Goal: Task Accomplishment & Management: Complete application form

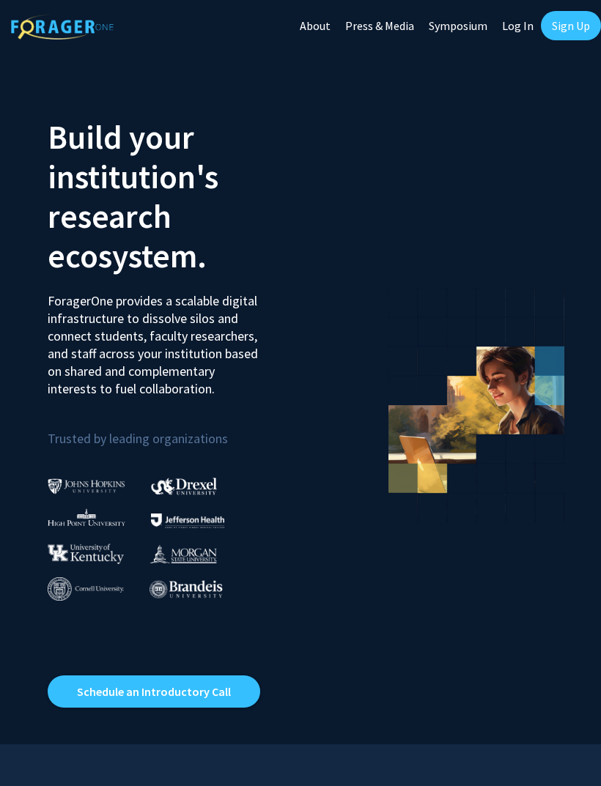
click at [579, 22] on link "Sign Up" at bounding box center [570, 25] width 60 height 29
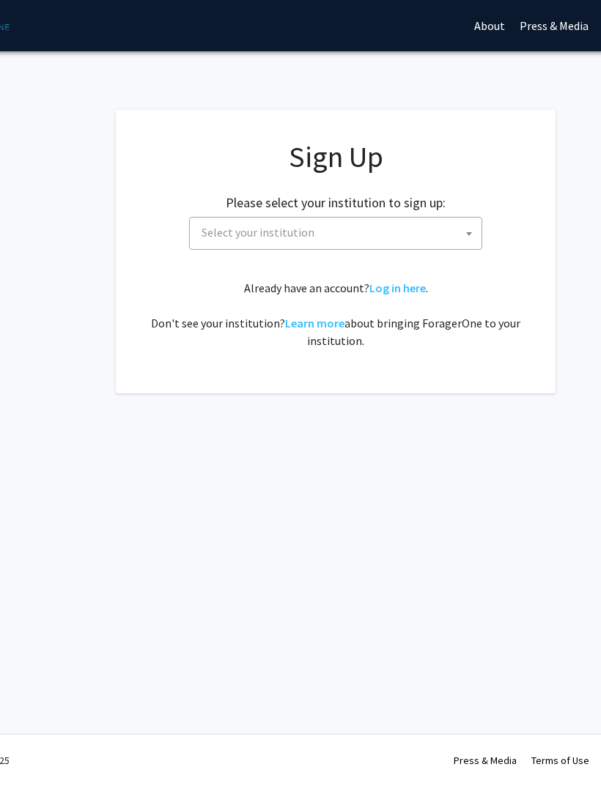
scroll to position [0, 104]
click at [429, 244] on span "Select your institution" at bounding box center [339, 232] width 286 height 30
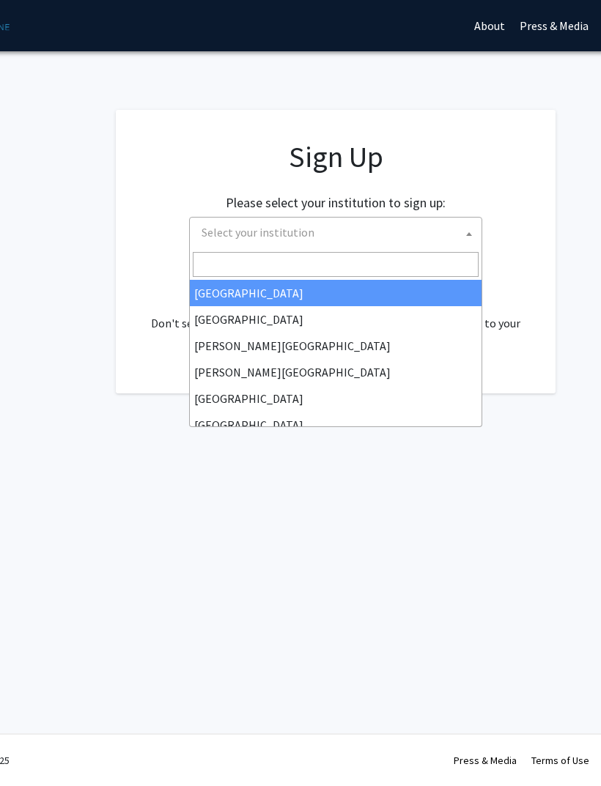
scroll to position [26, 0]
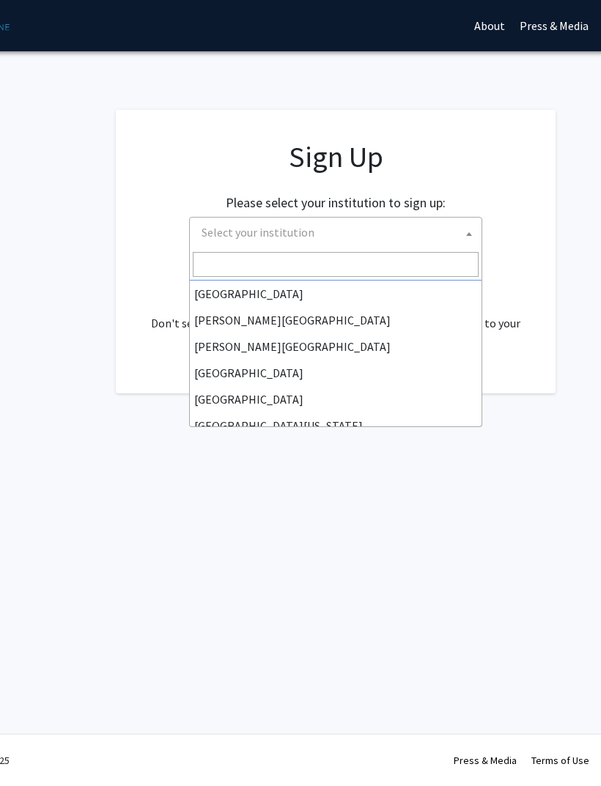
click at [329, 261] on input "Search" at bounding box center [336, 264] width 286 height 25
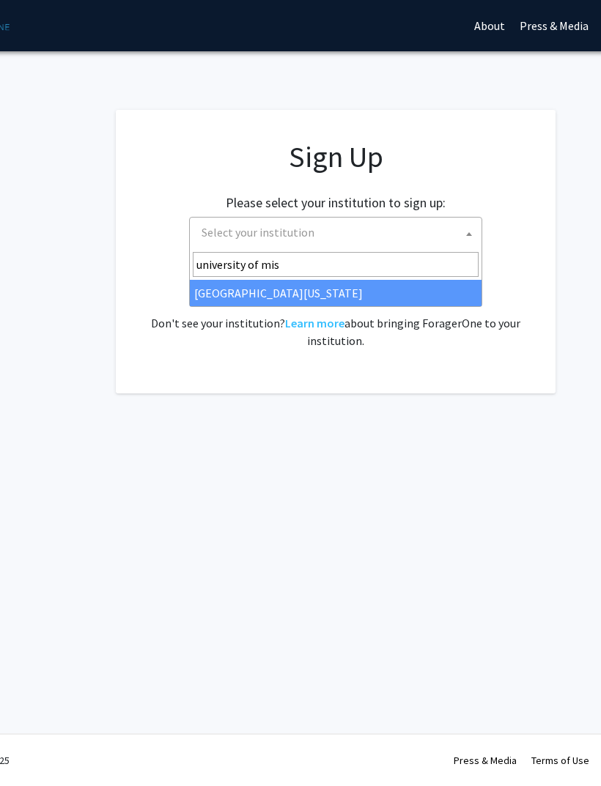
type input "university of miss"
select select "33"
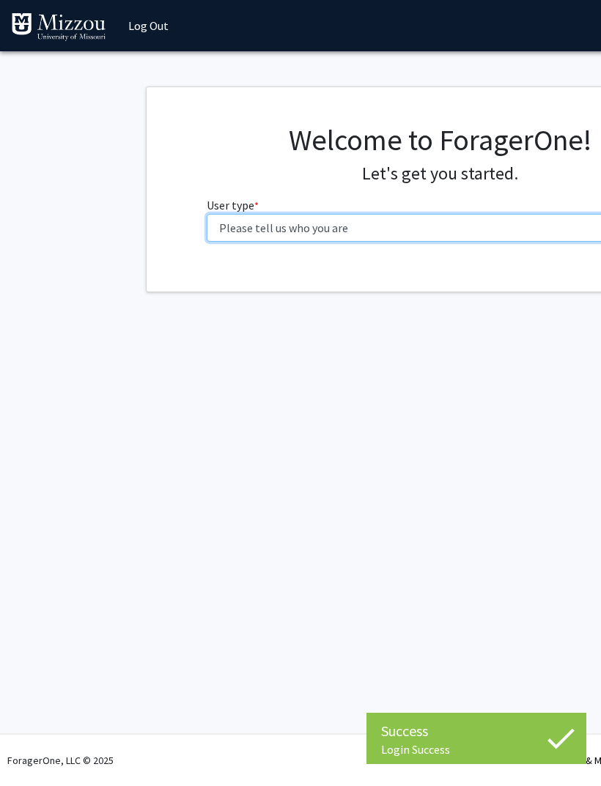
click at [468, 223] on select "Please tell us who you are Undergraduate Student Master's Student Doctoral Cand…" at bounding box center [440, 228] width 466 height 28
select select "1: undergrad"
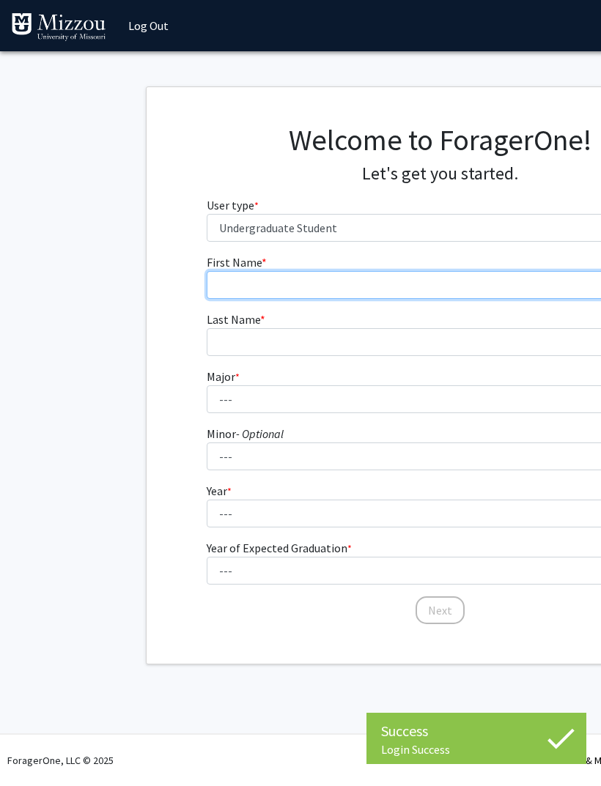
click at [419, 278] on input "First Name * required" at bounding box center [440, 285] width 466 height 28
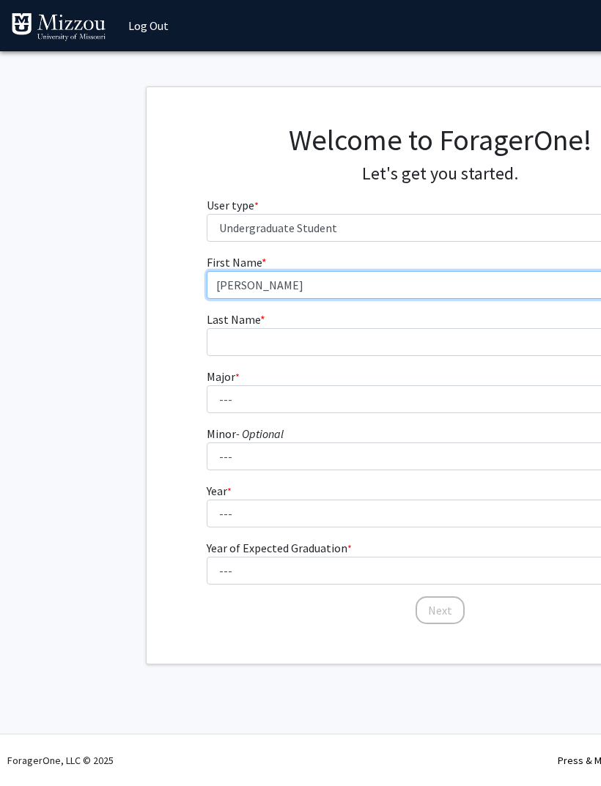
type input "Keila"
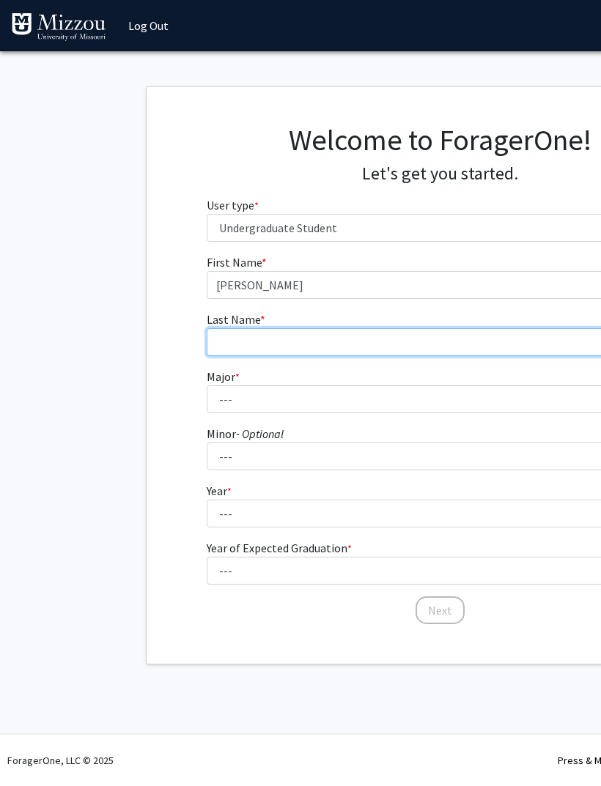
click at [421, 343] on input "Last Name * required" at bounding box center [440, 342] width 466 height 28
type input "Bailey"
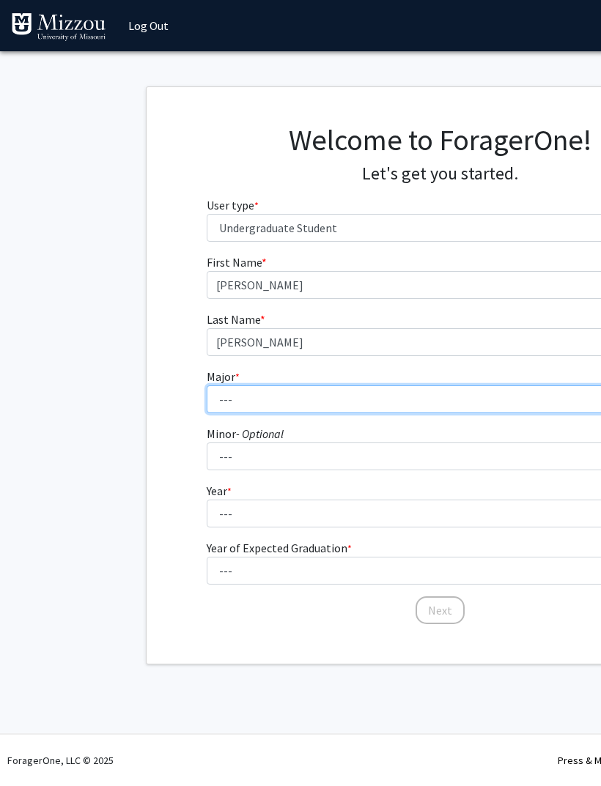
click at [323, 390] on select "--- Agribusiness Management Agricultural Education Agricultural Education: Comm…" at bounding box center [440, 399] width 466 height 28
select select "135: 2628"
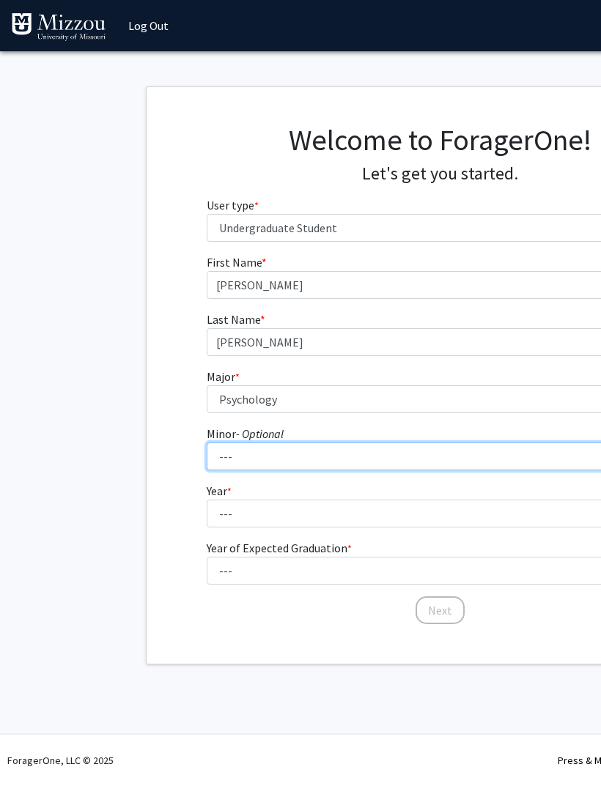
click at [412, 457] on select "--- Accountancy Aerospace Engineering Aerospace Studies Agribusiness Management…" at bounding box center [440, 456] width 466 height 28
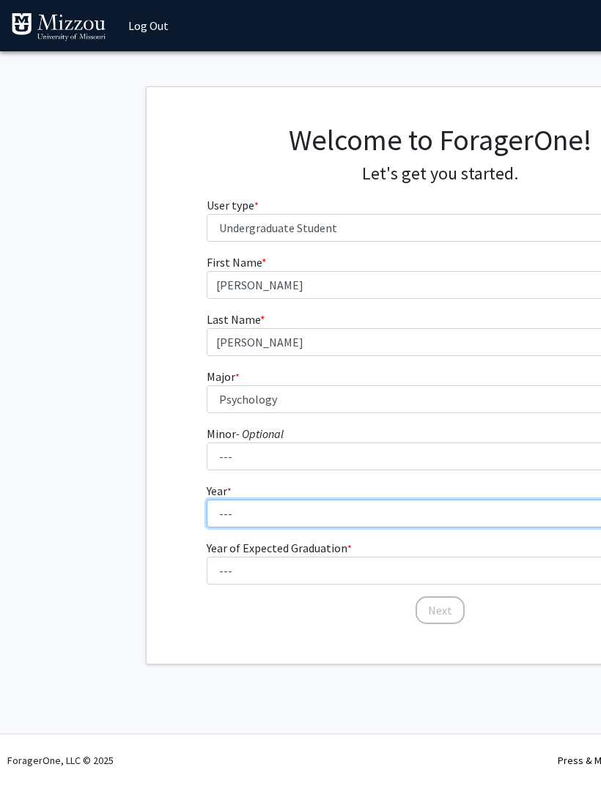
click at [388, 503] on select "--- First-year Sophomore Junior Senior Postbaccalaureate Certificate" at bounding box center [440, 513] width 466 height 28
select select "1: first-year"
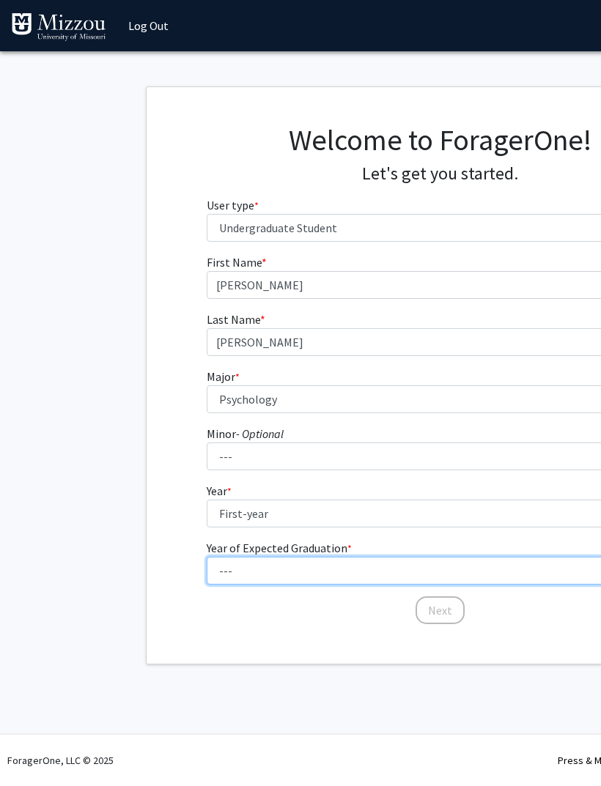
click at [363, 563] on select "--- 2025 2026 2027 2028 2029 2030 2031 2032 2033 2034" at bounding box center [440, 571] width 466 height 28
select select "5: 2029"
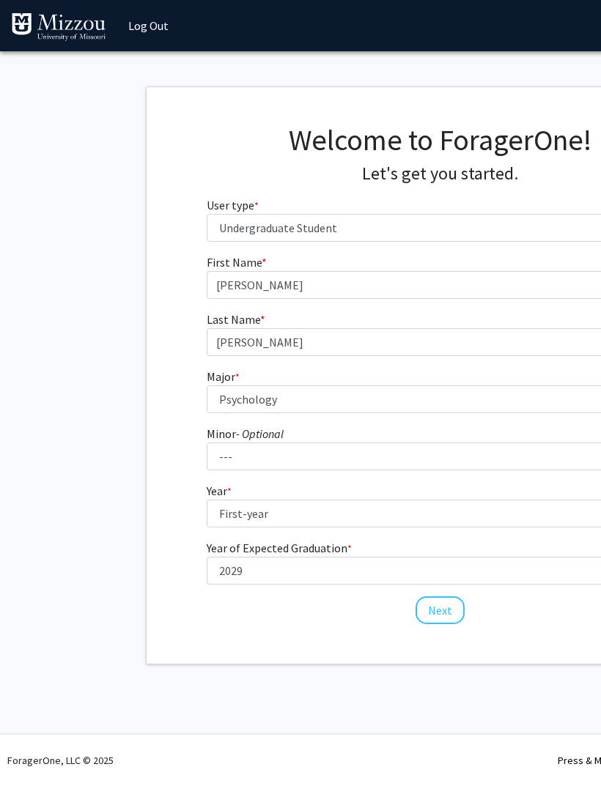
click at [444, 604] on button "Next" at bounding box center [439, 610] width 49 height 28
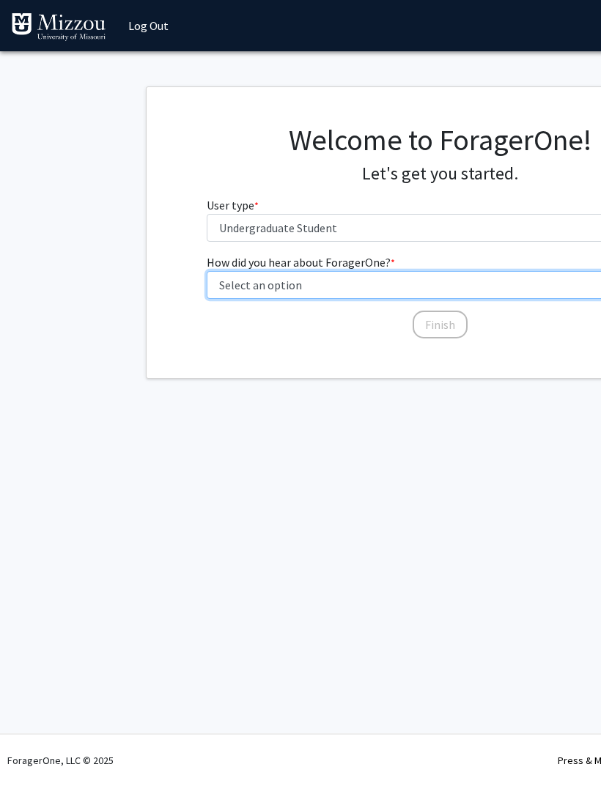
click at [449, 280] on select "Select an option Peer/student recommendation Faculty/staff recommendation Unive…" at bounding box center [440, 285] width 466 height 28
select select "2: faculty_recommendation"
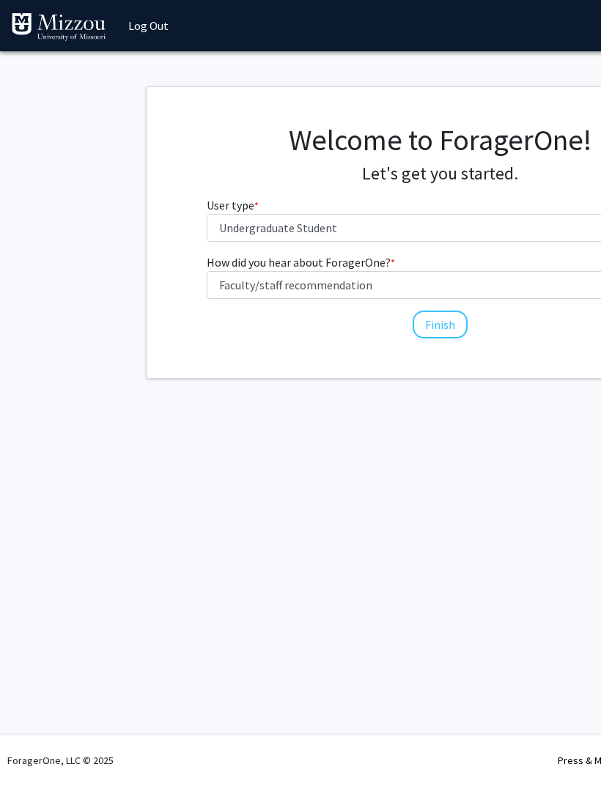
click at [438, 319] on button "Finish" at bounding box center [439, 325] width 55 height 28
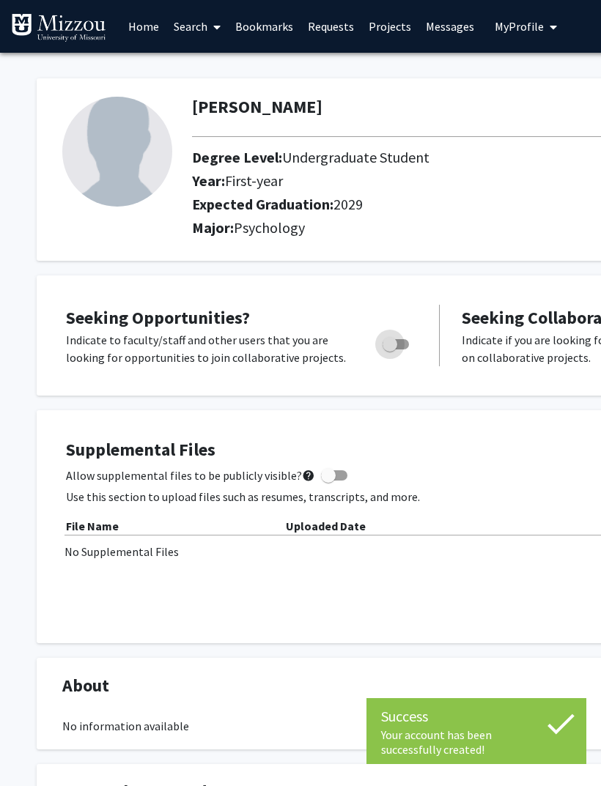
click at [393, 335] on label "Toggle" at bounding box center [392, 344] width 32 height 18
click at [390, 349] on input "Are you actively seeking opportunities?" at bounding box center [389, 349] width 1 height 1
checkbox input "true"
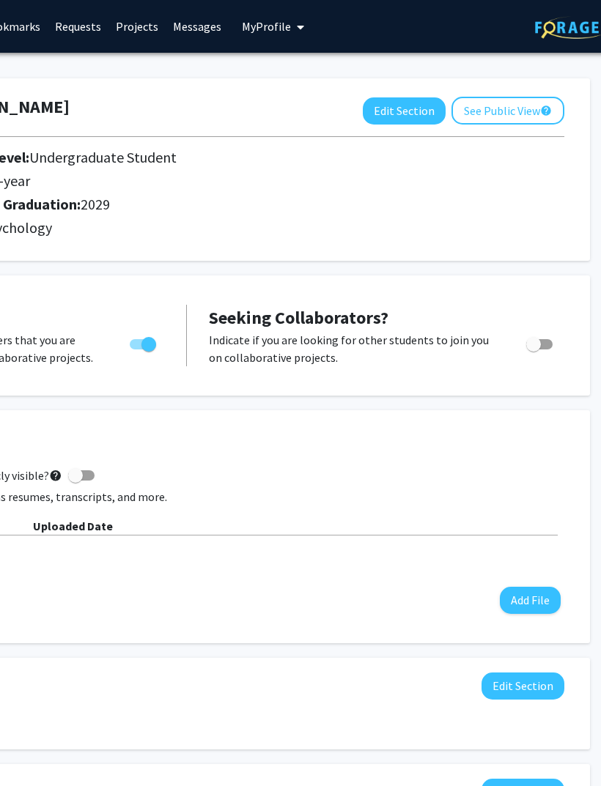
scroll to position [0, 278]
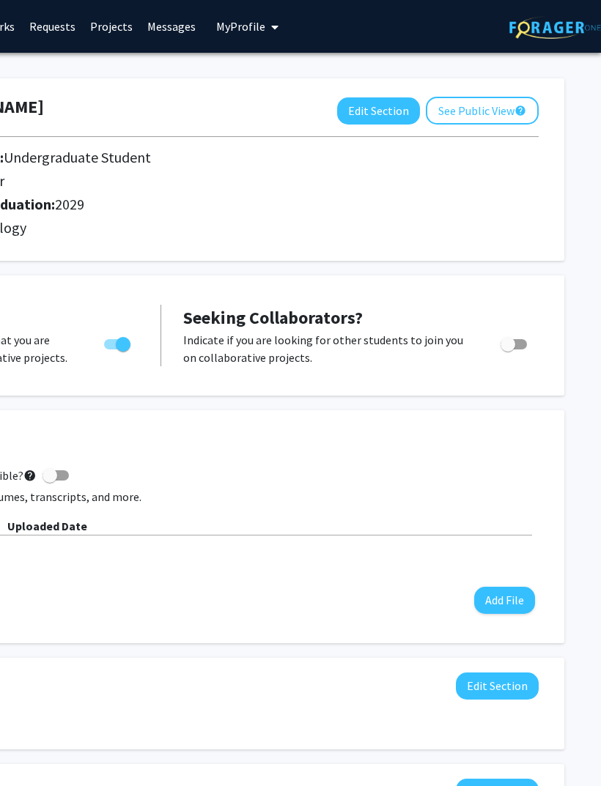
click at [393, 104] on button "Edit Section" at bounding box center [378, 110] width 83 height 27
select select "first-year"
select select "2029"
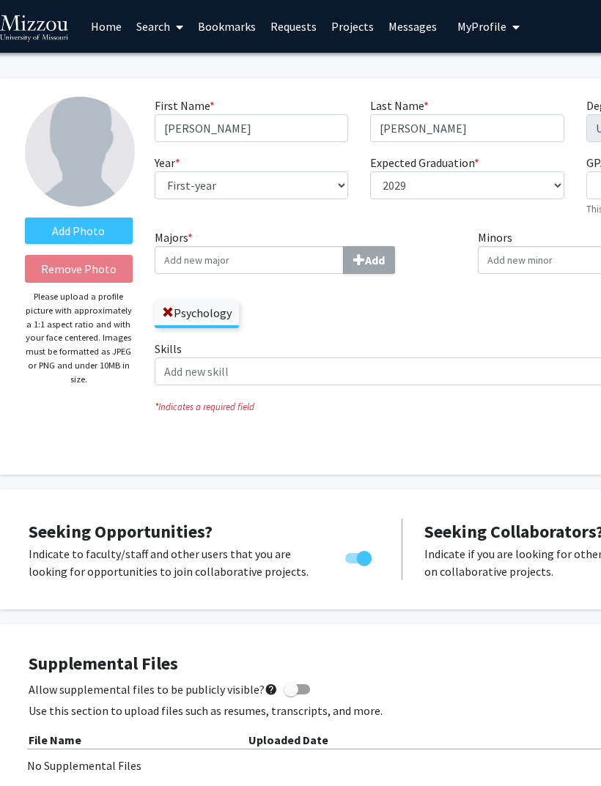
scroll to position [0, 0]
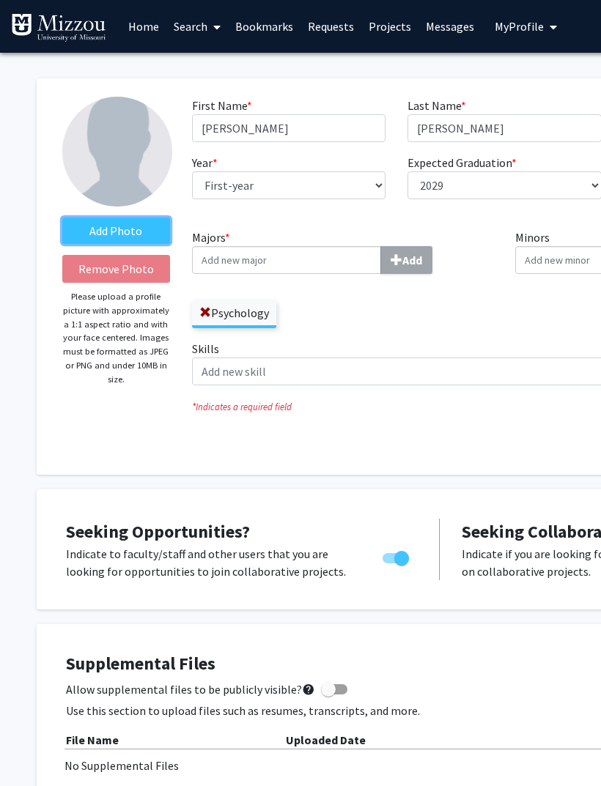
click at [135, 223] on label "Add Photo" at bounding box center [116, 230] width 108 height 26
click at [0, 0] on input "Add Photo" at bounding box center [0, 0] width 0 height 0
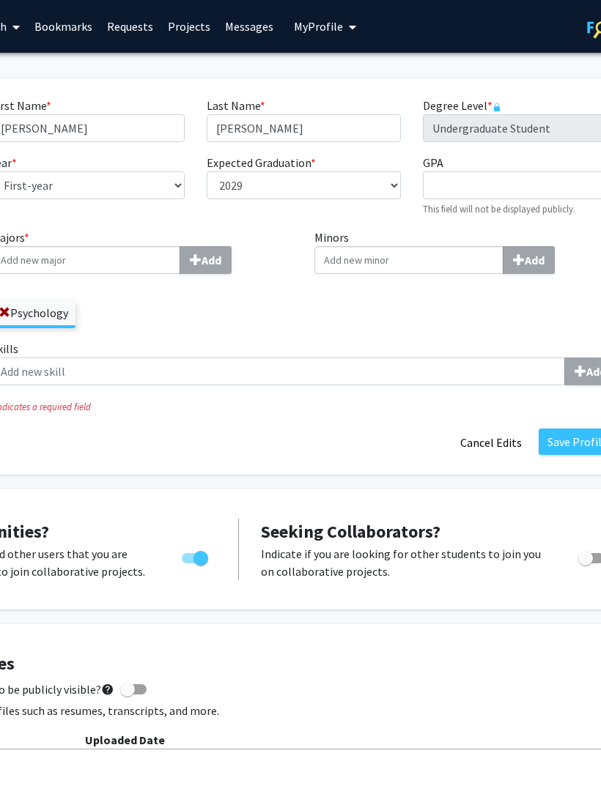
scroll to position [0, 278]
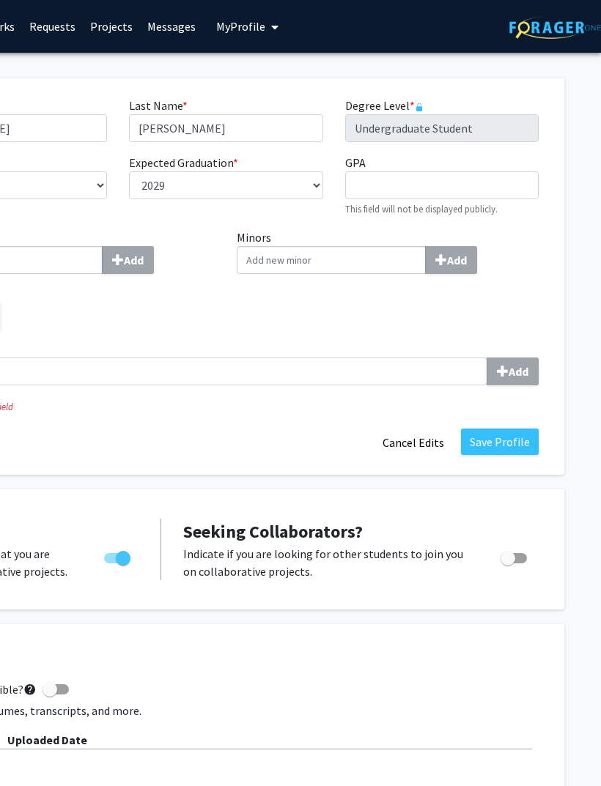
click at [502, 436] on button "Save Profile" at bounding box center [500, 441] width 78 height 26
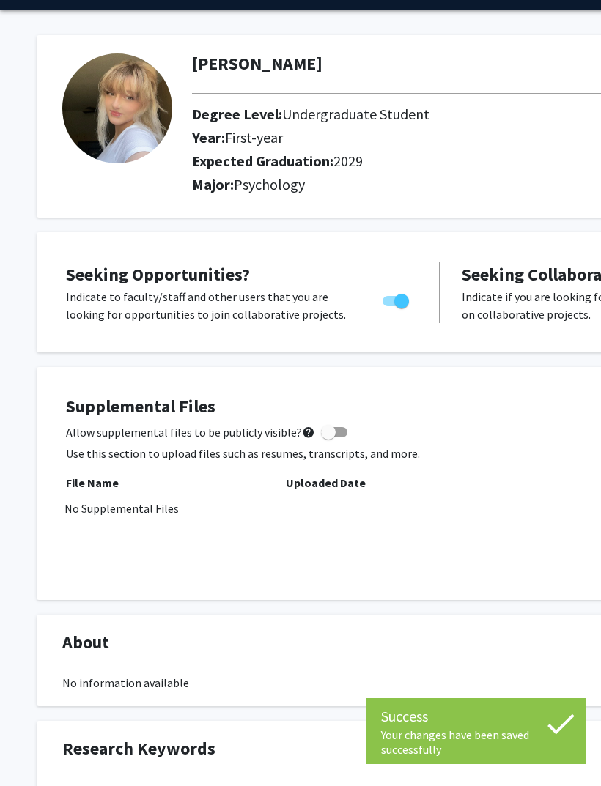
scroll to position [0, 0]
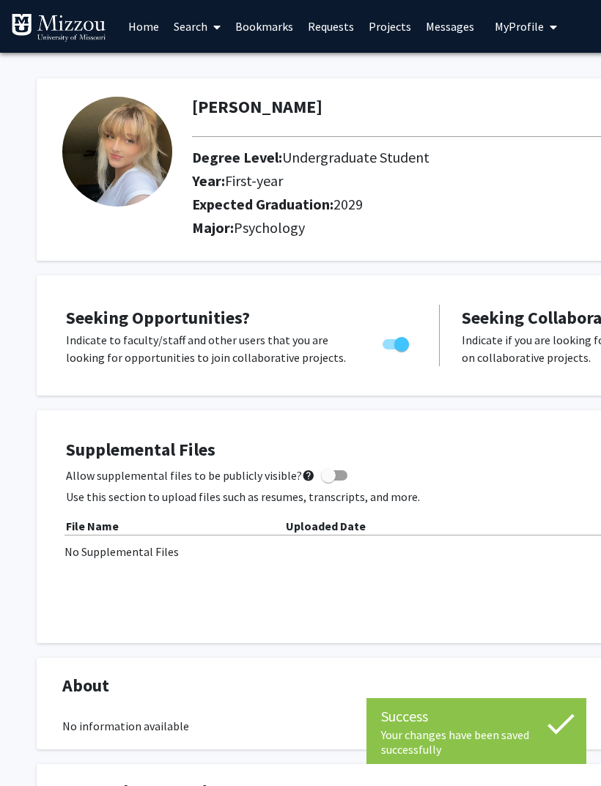
click at [215, 34] on span at bounding box center [213, 26] width 13 height 51
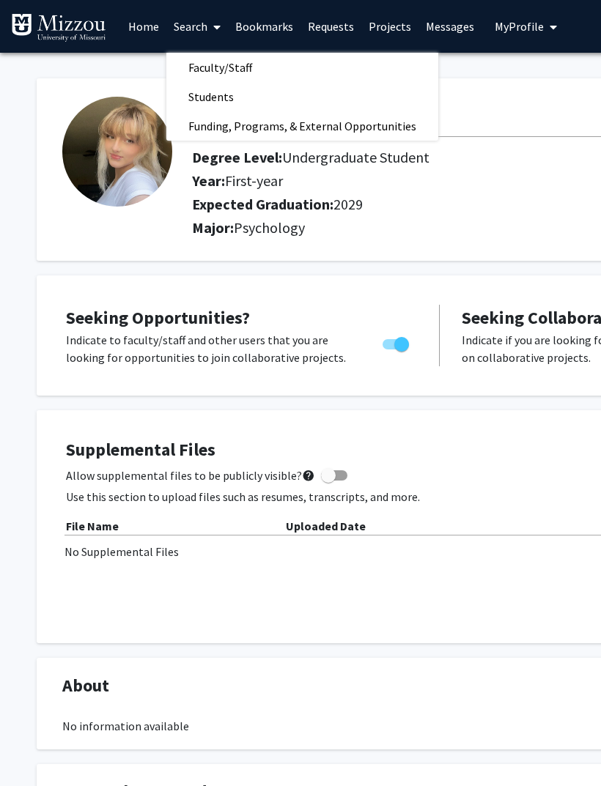
click at [488, 137] on div at bounding box center [504, 136] width 647 height 24
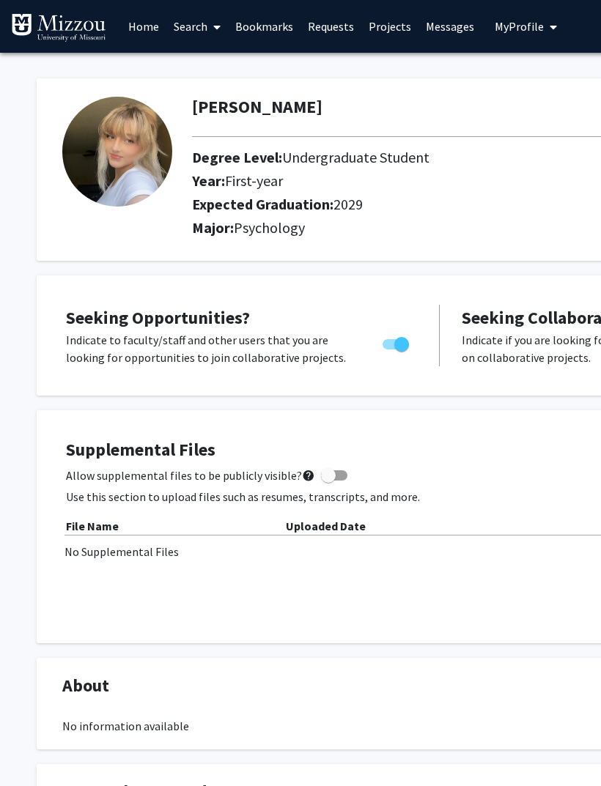
click at [380, 26] on link "Projects" at bounding box center [389, 26] width 57 height 51
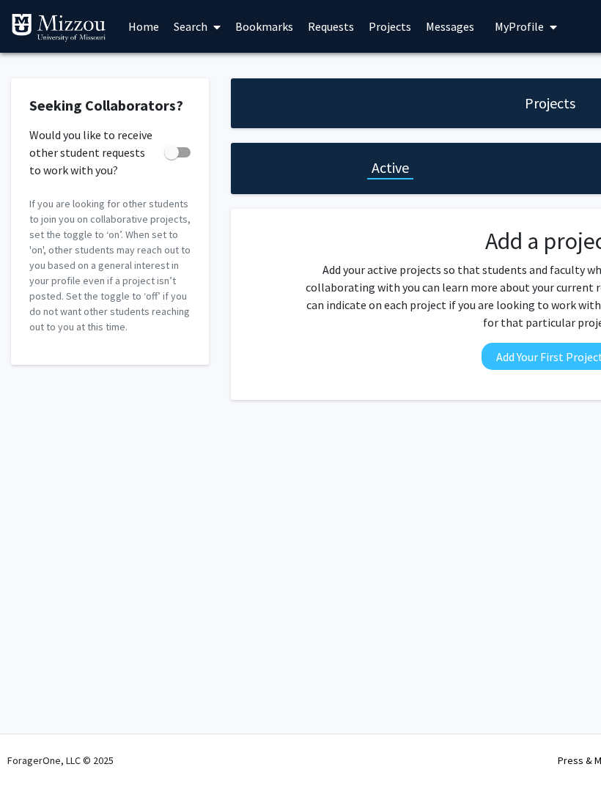
click at [145, 35] on link "Home" at bounding box center [143, 26] width 45 height 51
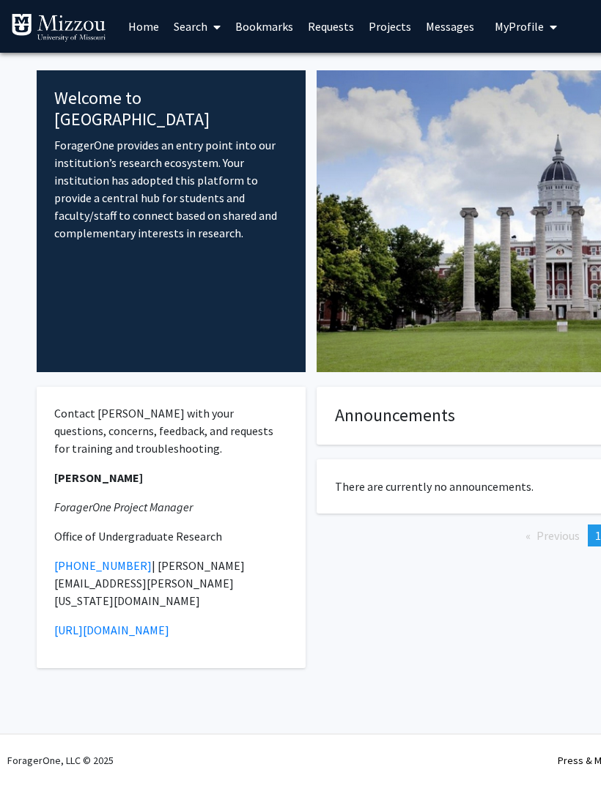
click at [193, 31] on link "Search" at bounding box center [197, 26] width 62 height 51
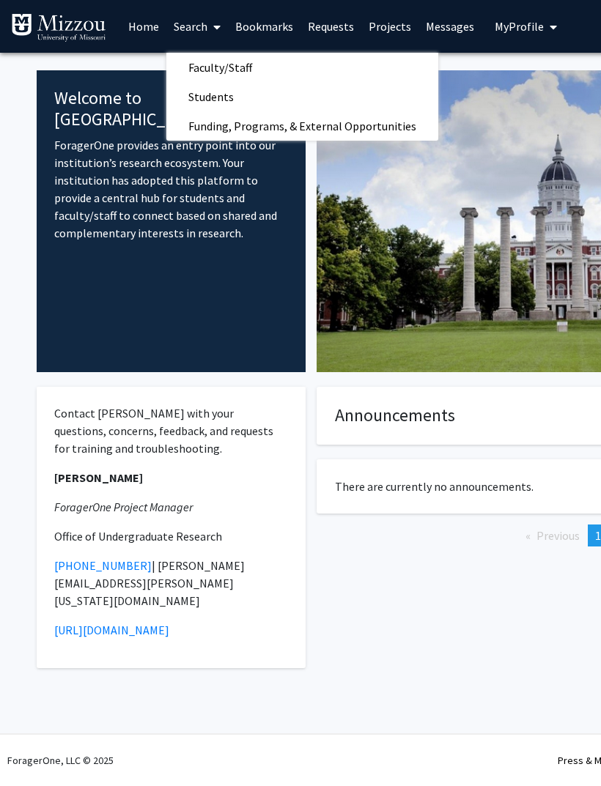
click at [341, 124] on span "Funding, Programs, & External Opportunities" at bounding box center [302, 125] width 272 height 29
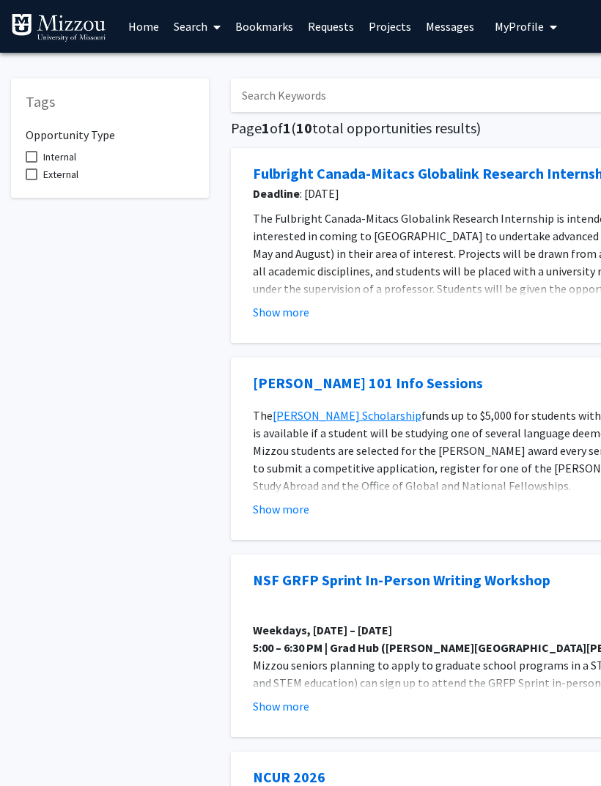
click at [485, 87] on input "Search Keywords" at bounding box center [518, 95] width 575 height 34
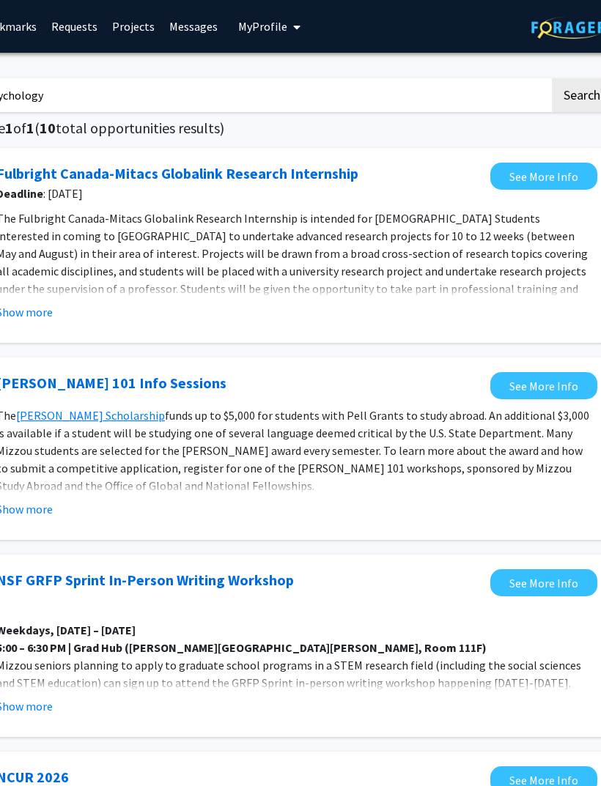
scroll to position [0, 278]
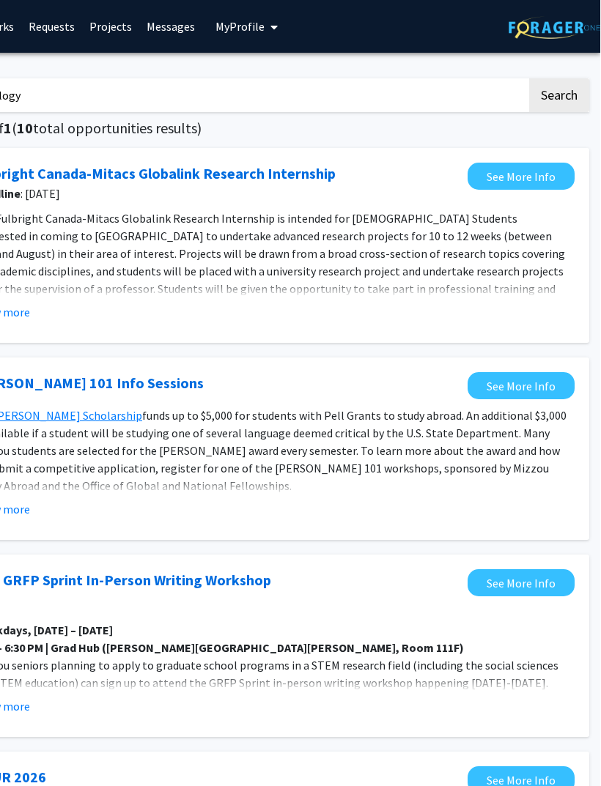
click at [545, 96] on button "Search" at bounding box center [559, 95] width 60 height 34
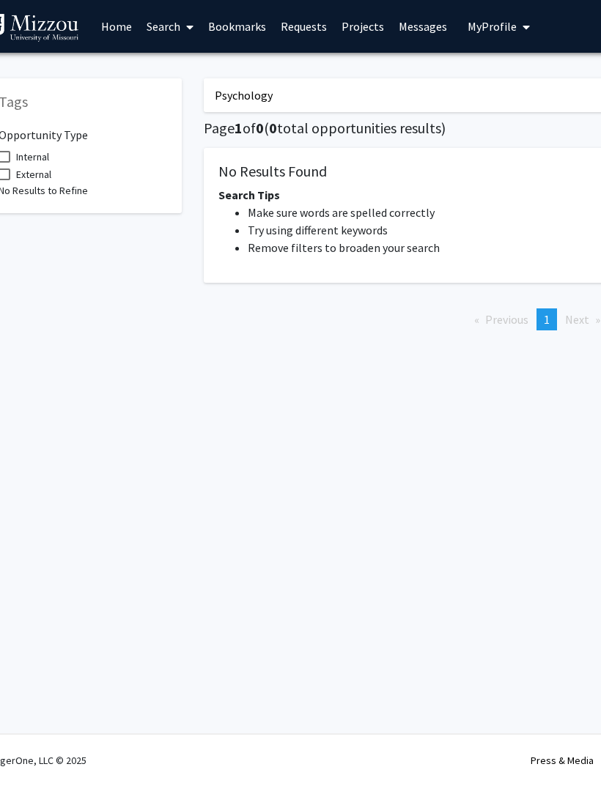
scroll to position [0, 34]
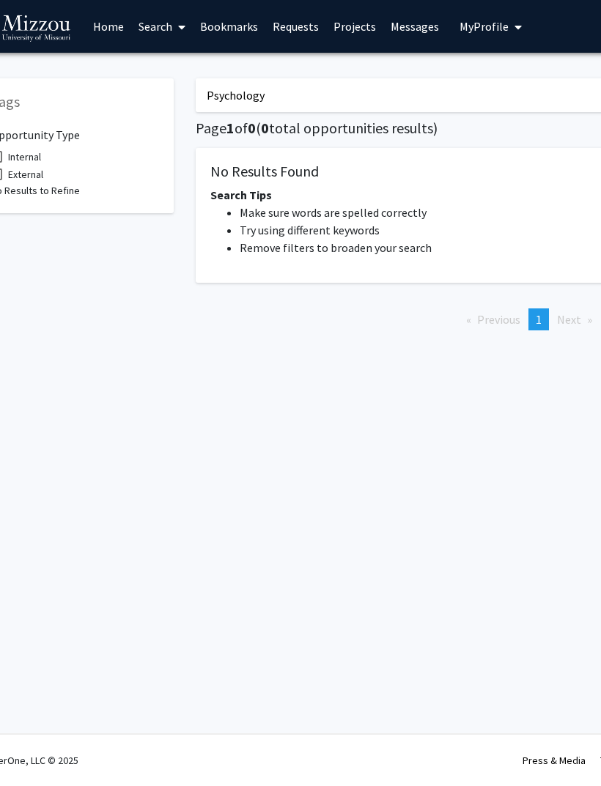
click at [509, 94] on input "Psychology" at bounding box center [483, 95] width 575 height 34
type input "P"
click at [486, 26] on span "My Profile" at bounding box center [484, 26] width 49 height 15
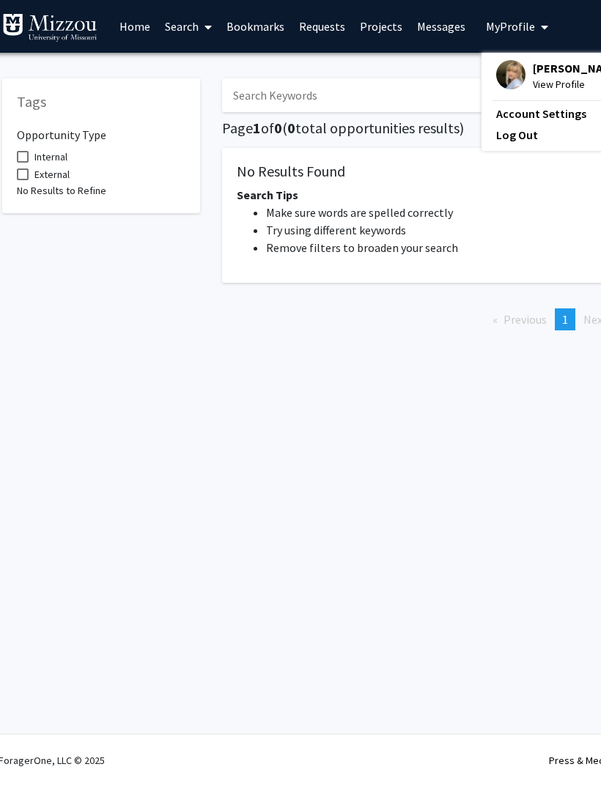
scroll to position [0, 0]
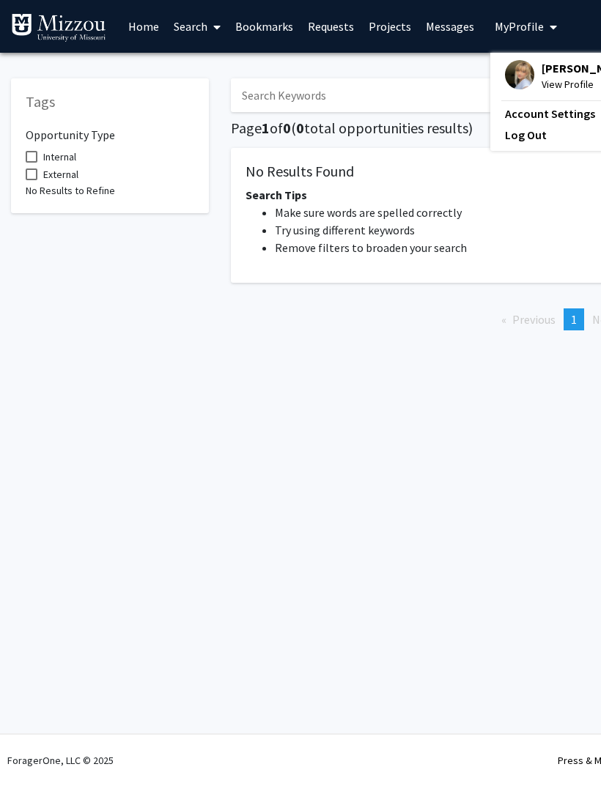
click at [138, 22] on link "Home" at bounding box center [143, 26] width 45 height 51
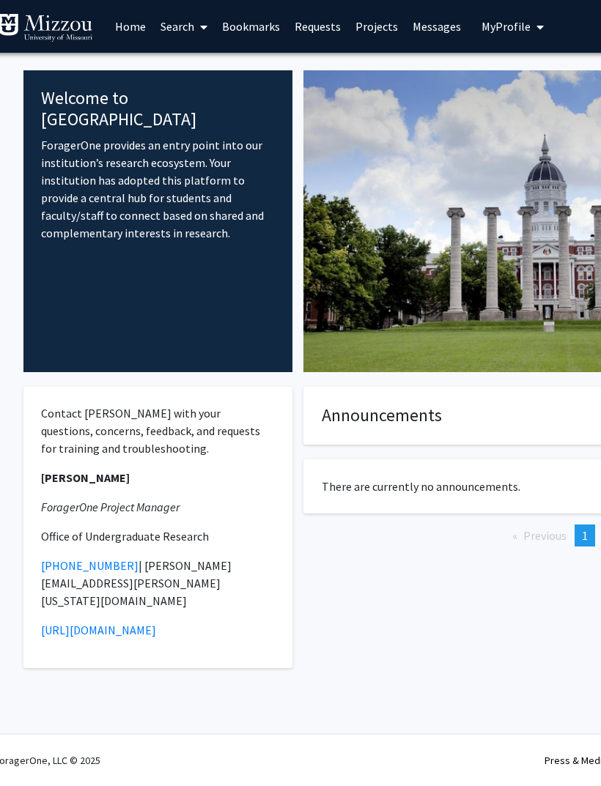
scroll to position [0, 12]
click at [247, 24] on link "Bookmarks" at bounding box center [251, 26] width 72 height 51
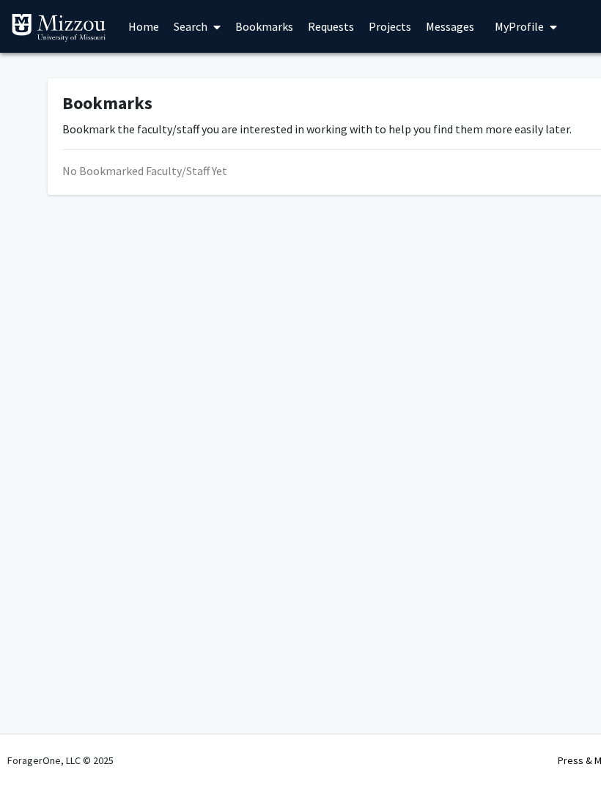
click at [326, 29] on link "Requests" at bounding box center [330, 26] width 61 height 51
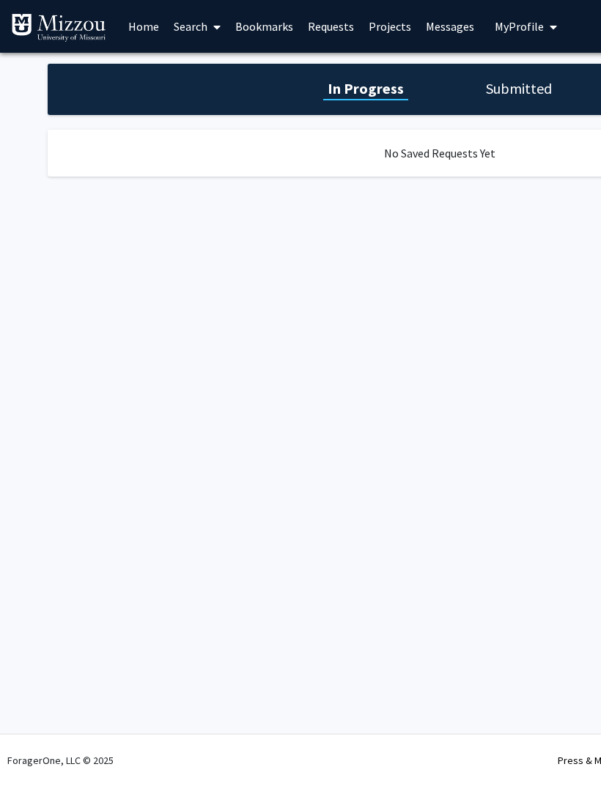
click at [382, 35] on link "Projects" at bounding box center [389, 26] width 57 height 51
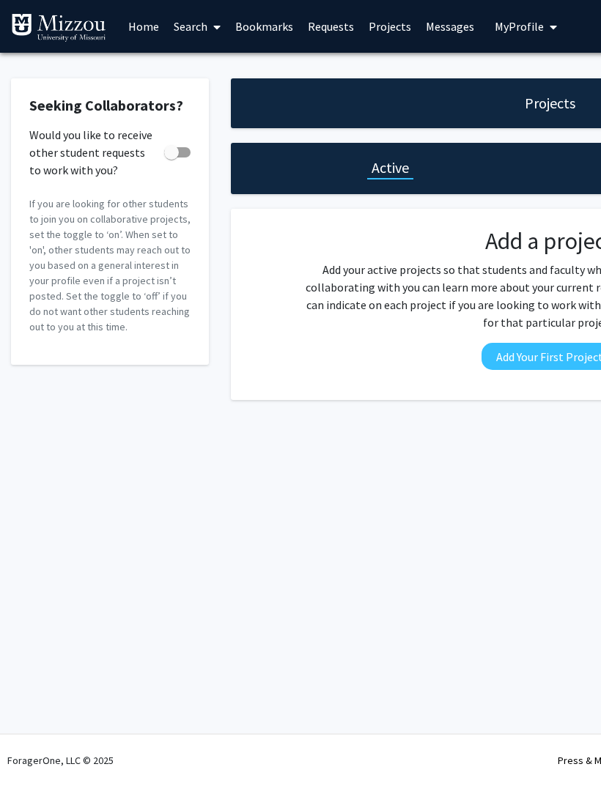
click at [207, 25] on link "Search" at bounding box center [197, 26] width 62 height 51
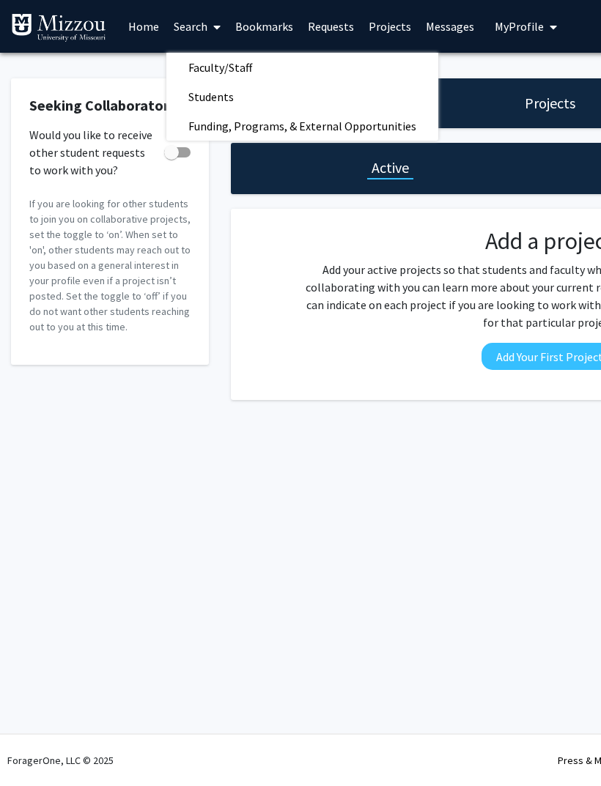
click at [269, 67] on span "Faculty/Staff" at bounding box center [220, 67] width 108 height 29
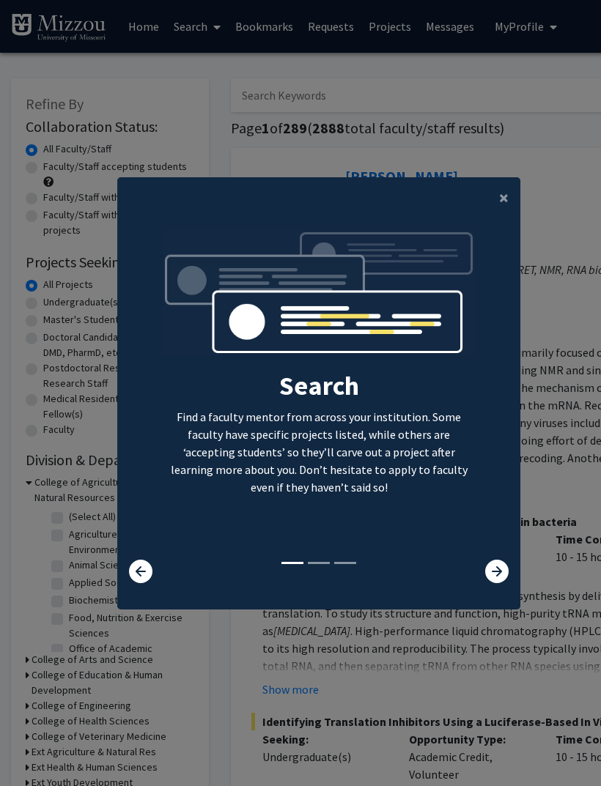
click at [503, 583] on icon at bounding box center [496, 570] width 23 height 23
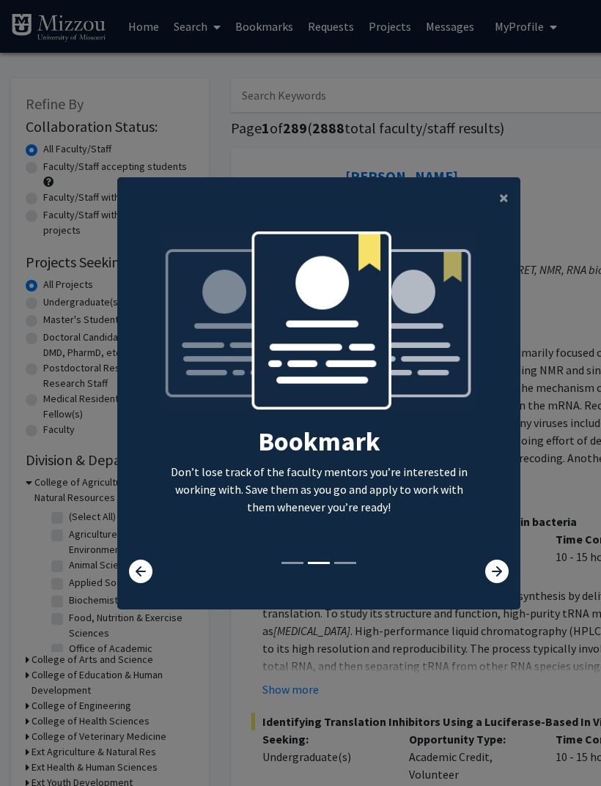
click at [494, 583] on icon at bounding box center [496, 570] width 23 height 23
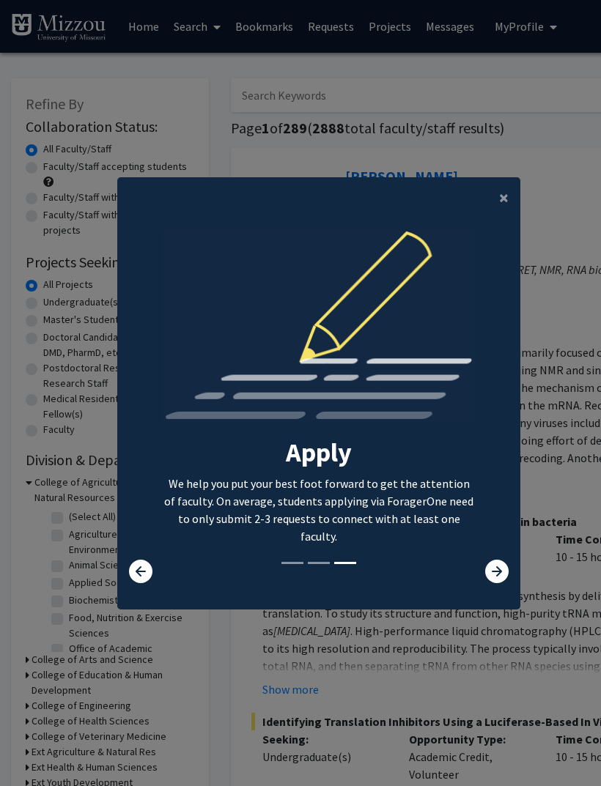
click at [503, 209] on span "×" at bounding box center [504, 197] width 10 height 23
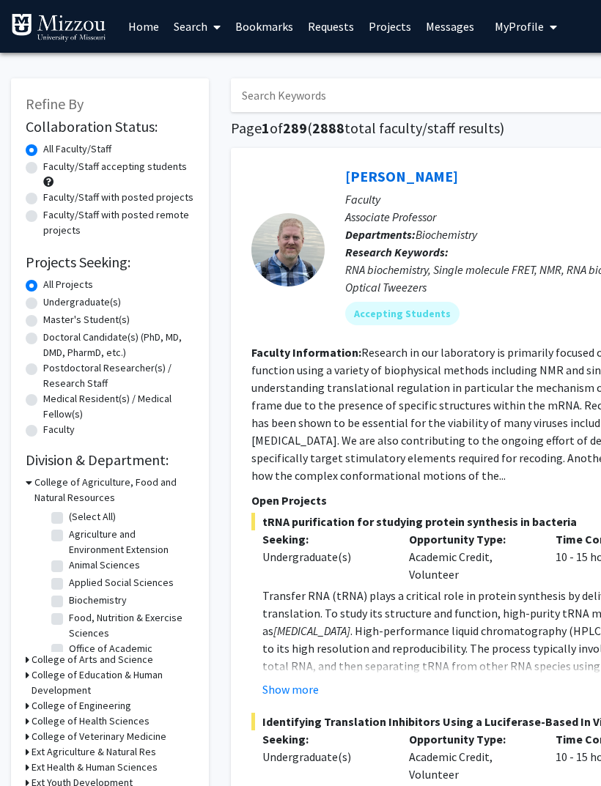
click at [103, 297] on label "Undergraduate(s)" at bounding box center [82, 301] width 78 height 15
click at [53, 297] on input "Undergraduate(s)" at bounding box center [48, 299] width 10 height 10
radio input "true"
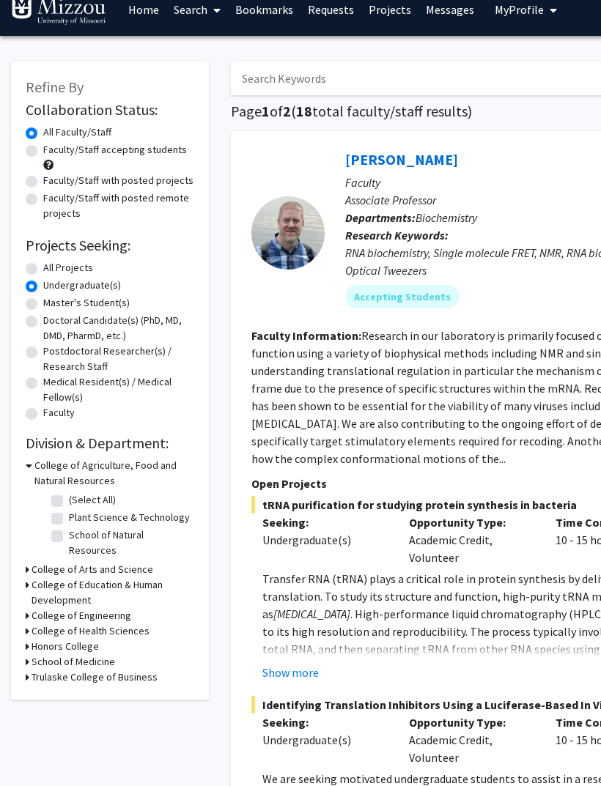
scroll to position [20, 0]
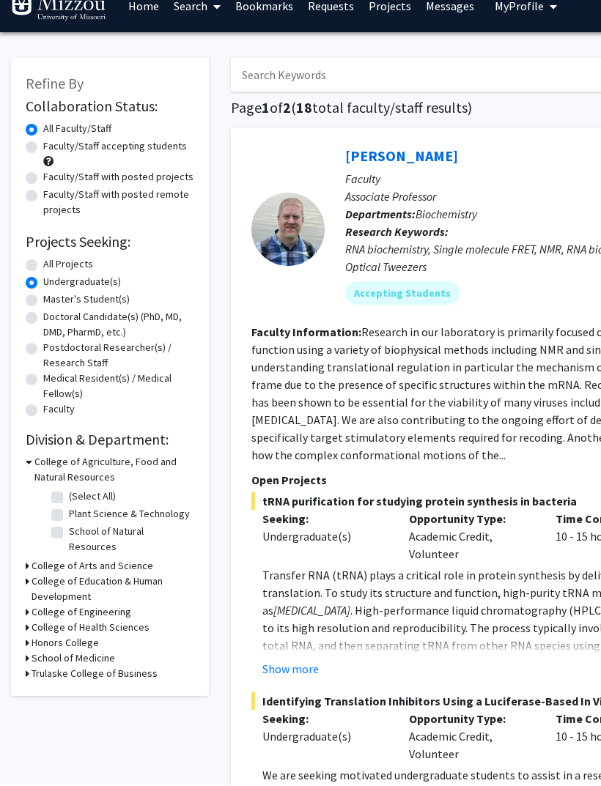
click at [163, 145] on label "Faculty/Staff accepting students" at bounding box center [115, 146] width 144 height 15
click at [53, 145] on input "Faculty/Staff accepting students" at bounding box center [48, 144] width 10 height 10
radio input "true"
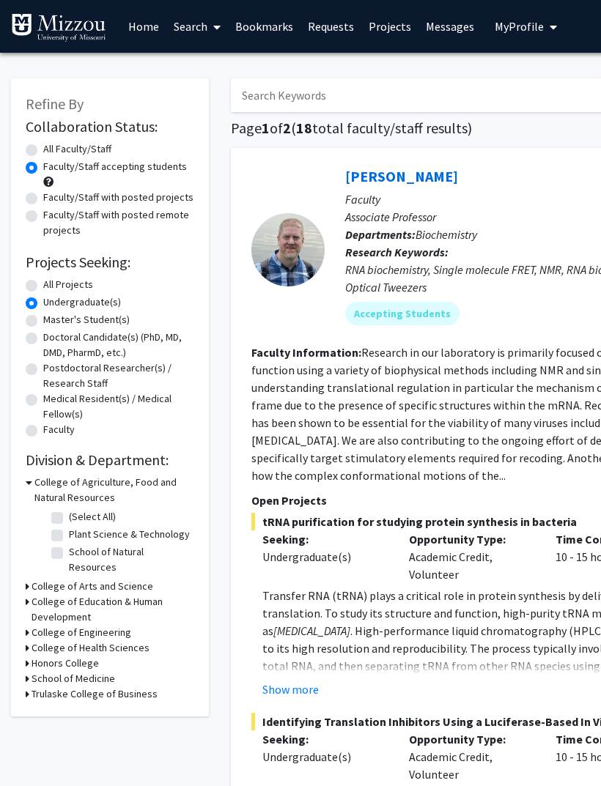
click at [174, 439] on div "Collaboration Status: Collaboration Status All Faculty/Staff Collaboration Stat…" at bounding box center [110, 408] width 168 height 587
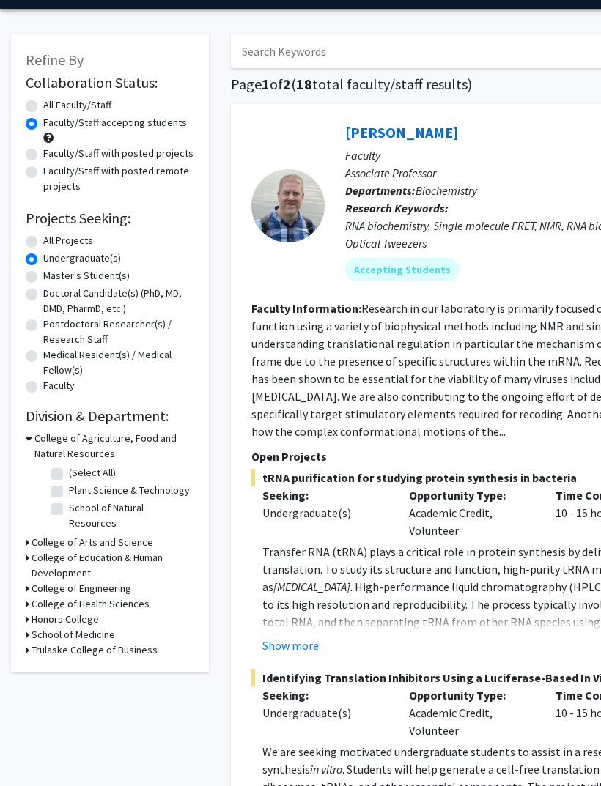
scroll to position [44, 0]
click at [93, 452] on h3 "College of Agriculture, Food and Natural Resources" at bounding box center [114, 446] width 160 height 31
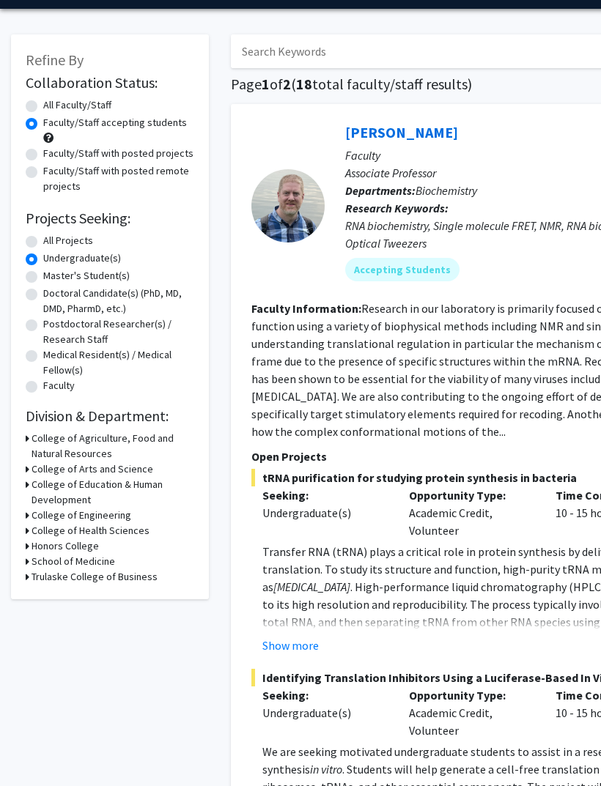
click at [133, 462] on h3 "College of Arts and Science" at bounding box center [92, 468] width 122 height 15
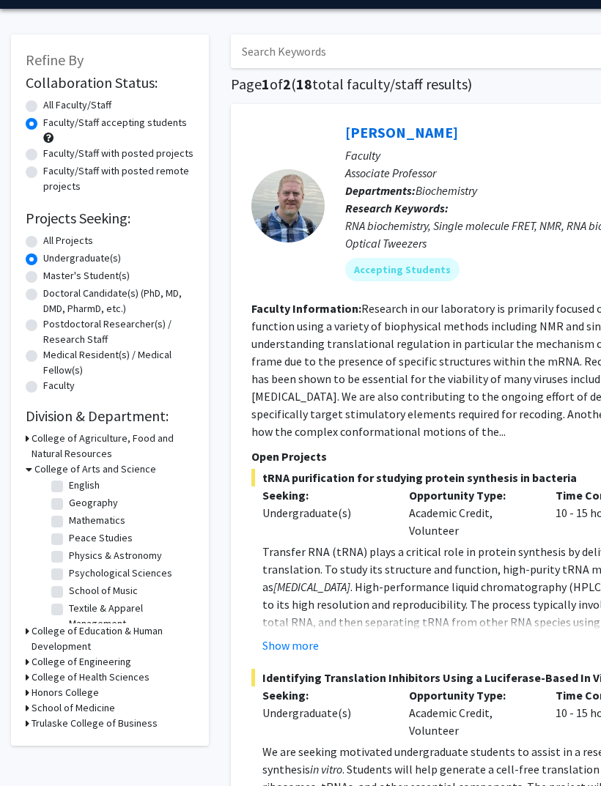
scroll to position [39, 0]
click at [159, 565] on label "Psychological Sciences" at bounding box center [120, 572] width 103 height 15
click at [78, 565] on input "Psychological Sciences" at bounding box center [74, 570] width 10 height 10
checkbox input "true"
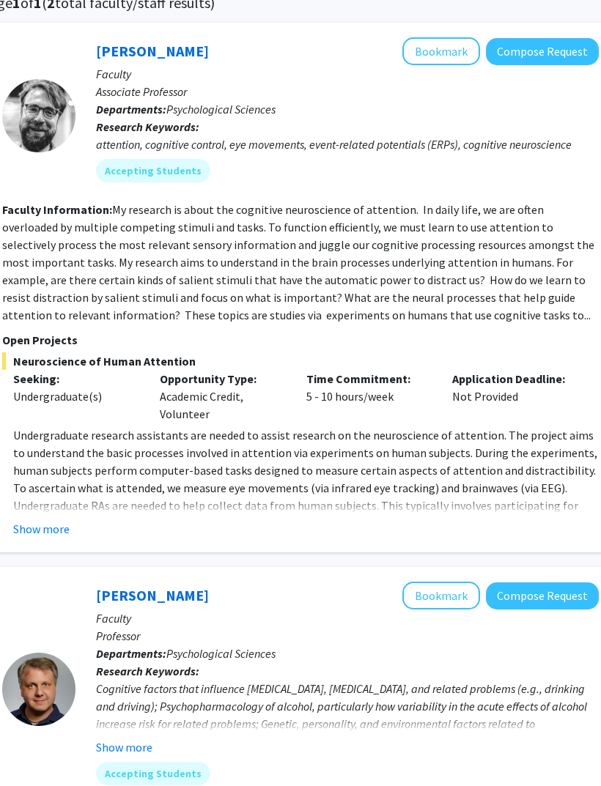
scroll to position [125, 248]
click at [59, 522] on button "Show more" at bounding box center [42, 529] width 56 height 18
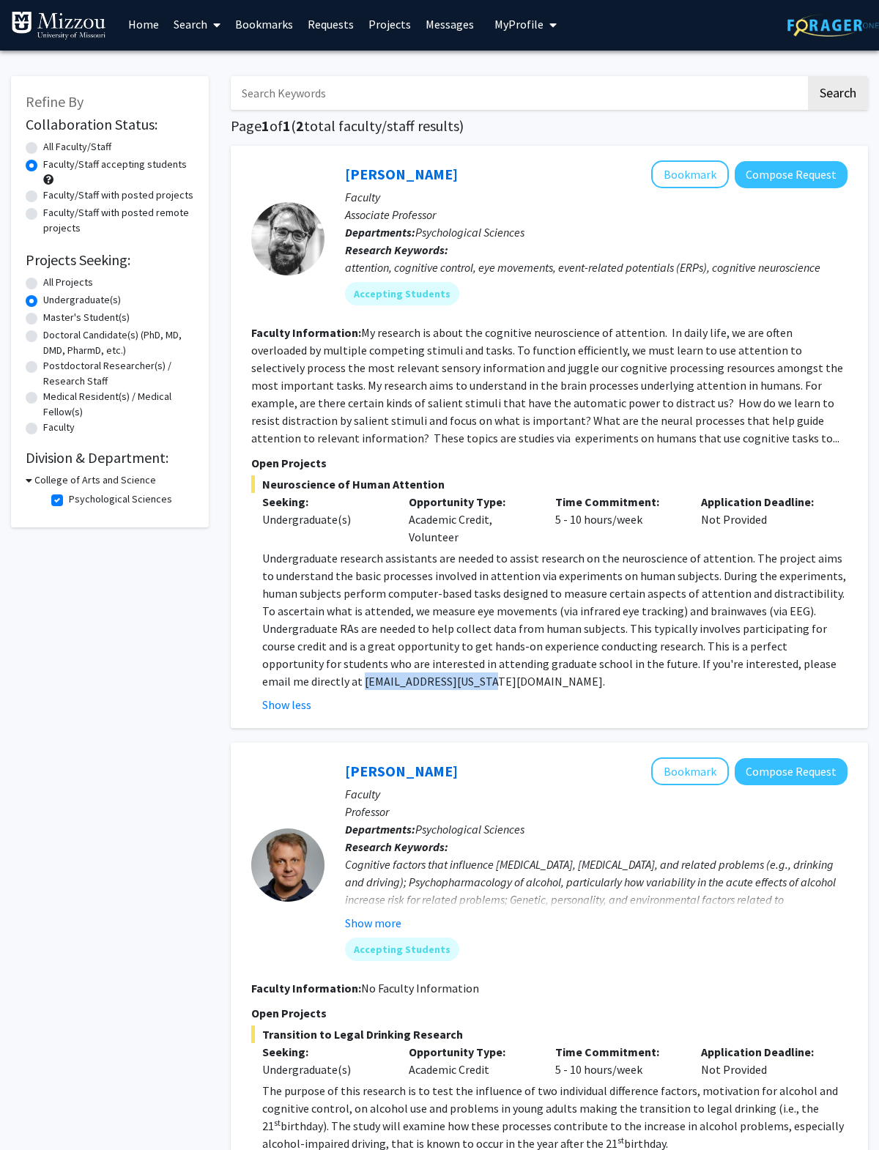
scroll to position [0, 0]
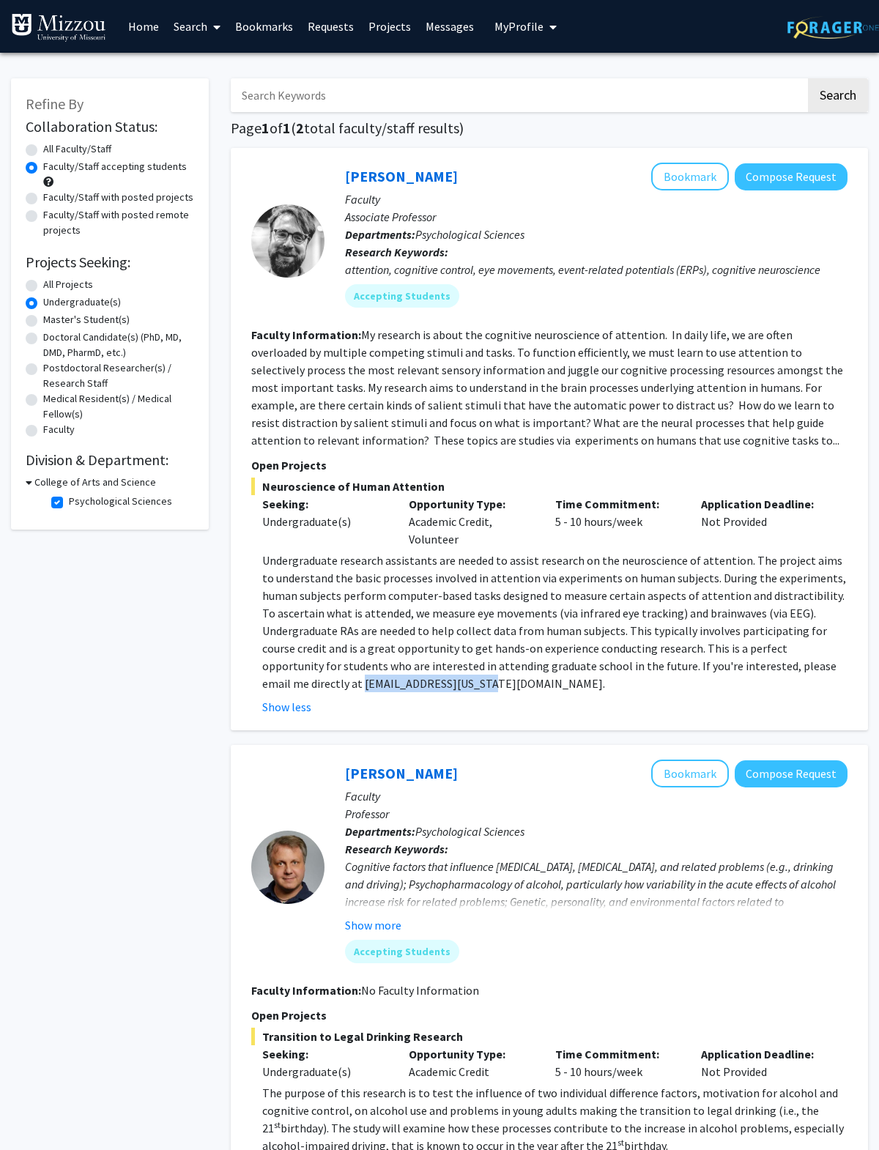
click at [102, 785] on div "Refine By Collaboration Status: Collaboration Status All Faculty/Staff Collabor…" at bounding box center [110, 679] width 220 height 1231
